Goal: Task Accomplishment & Management: Use online tool/utility

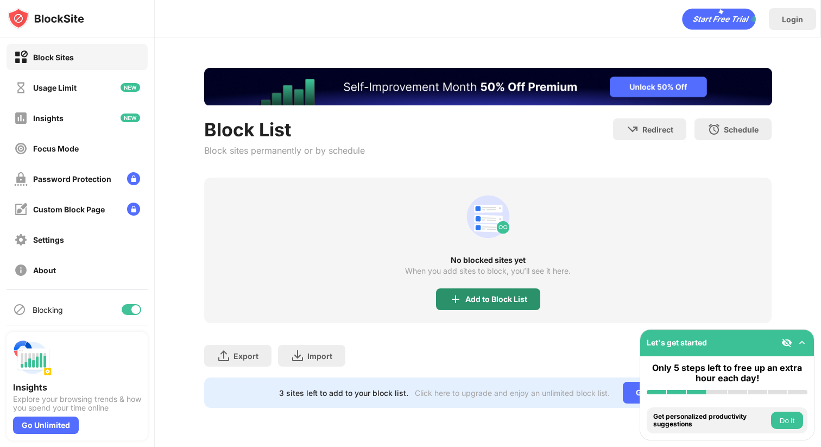
click at [465, 289] on div "Add to Block List" at bounding box center [488, 299] width 104 height 22
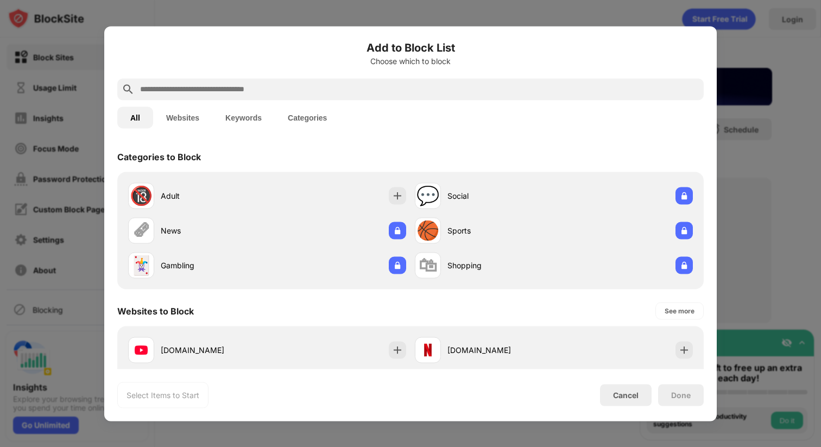
click at [181, 123] on button "Websites" at bounding box center [182, 117] width 59 height 22
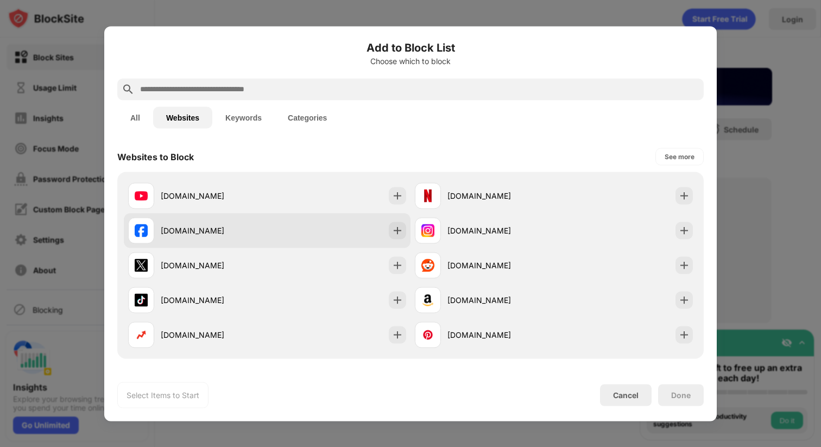
click at [393, 240] on div "[DOMAIN_NAME]" at bounding box center [267, 230] width 287 height 35
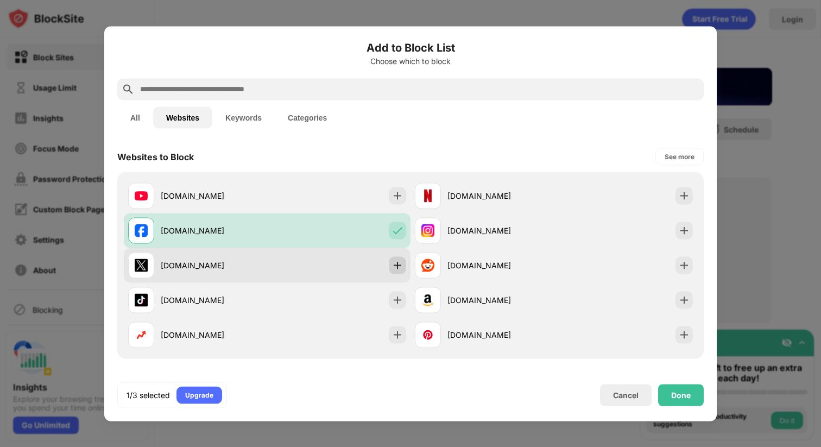
click at [395, 266] on img at bounding box center [397, 265] width 11 height 11
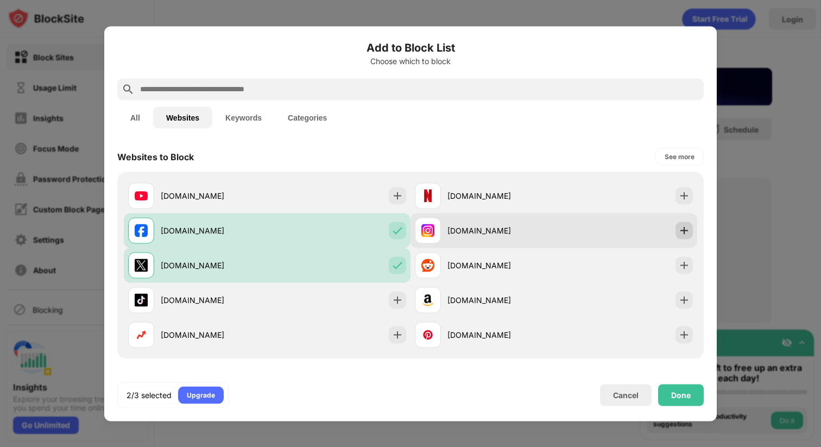
click at [675, 235] on div at bounding box center [683, 230] width 17 height 17
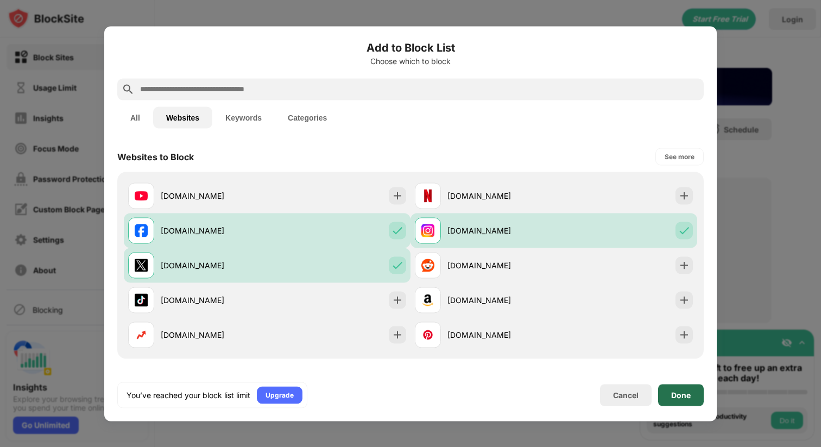
click at [671, 393] on div "Done" at bounding box center [681, 394] width 20 height 9
